Goal: Obtain resource: Download file/media

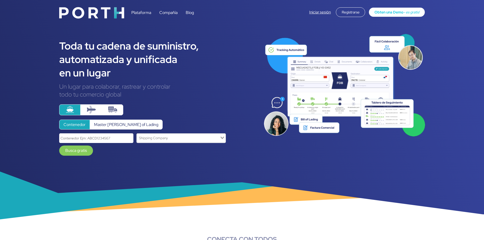
click at [314, 14] on link "Iniciar sesión" at bounding box center [320, 12] width 22 height 5
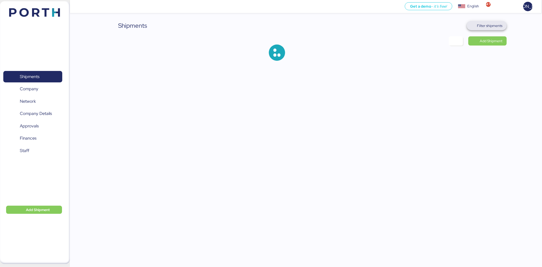
click at [496, 26] on span "Filter shipments" at bounding box center [489, 26] width 25 height 6
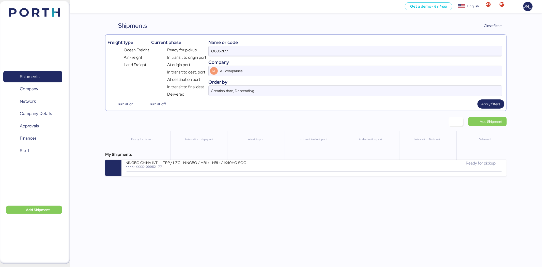
click at [233, 55] on input "O0052177" at bounding box center [356, 51] width 294 height 10
paste input "139486991262"
click at [242, 52] on input "139486991262" at bounding box center [356, 51] width 294 height 10
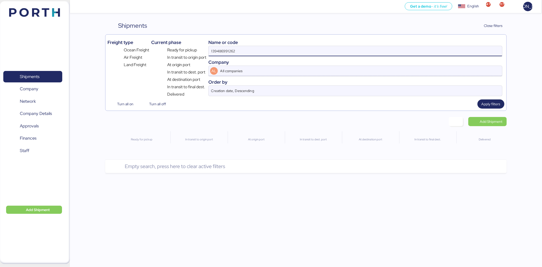
paste input "A0052255"
click at [263, 49] on input "139486991262A0052255" at bounding box center [356, 51] width 294 height 10
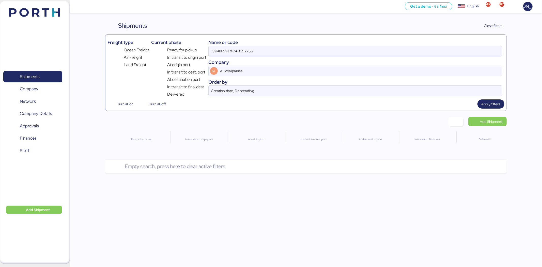
click at [263, 49] on input "139486991262A0052255" at bounding box center [356, 51] width 294 height 10
paste input
drag, startPoint x: 263, startPoint y: 49, endPoint x: 247, endPoint y: 51, distance: 16.2
click at [247, 51] on input "A0052255" at bounding box center [356, 51] width 294 height 10
type input "A0052255"
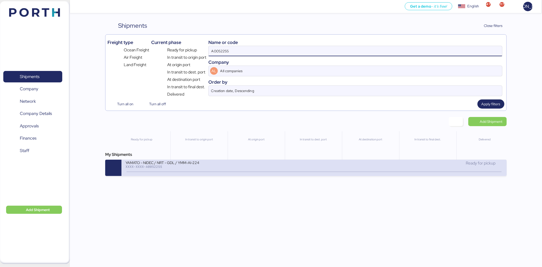
click at [220, 168] on div "XXXX-XXXX-A0052255" at bounding box center [187, 167] width 122 height 4
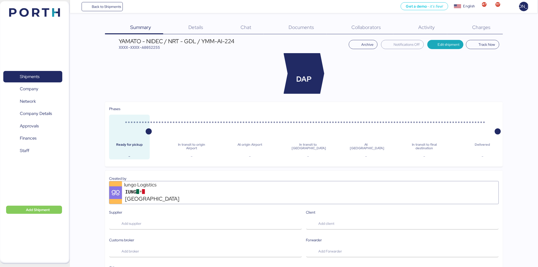
click at [304, 32] on div "Documents 0" at bounding box center [295, 27] width 63 height 13
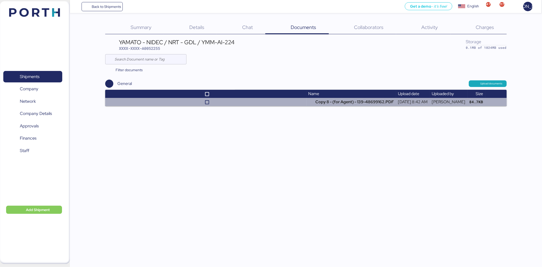
click at [272, 101] on td at bounding box center [205, 102] width 201 height 8
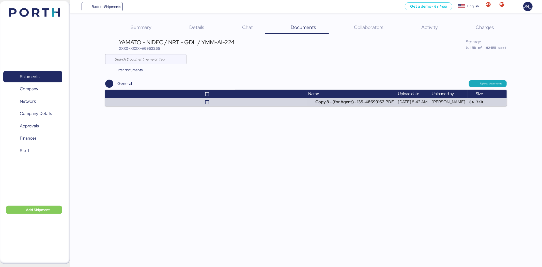
click at [326, 106] on div "Back to Shipments Get a demo - it’s free! Get a demo English Inglés English 47 …" at bounding box center [271, 133] width 542 height 267
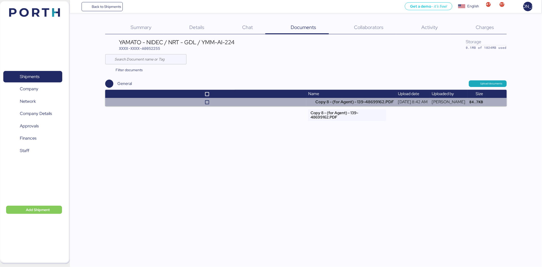
click at [328, 103] on td "Copy 8 - (for Agent) - 139-48699162.PDF" at bounding box center [352, 102] width 90 height 8
